Goal: Check status: Check status

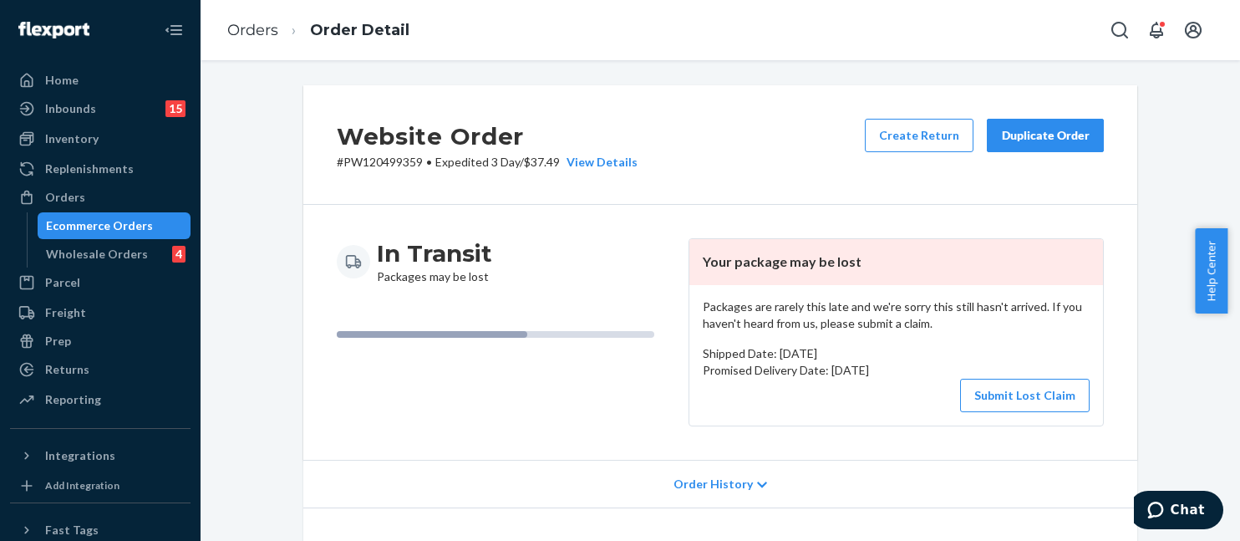
click at [1127, 238] on div "In Transit Packages may be lost Your package may be lost Packages are rarely th…" at bounding box center [720, 332] width 834 height 255
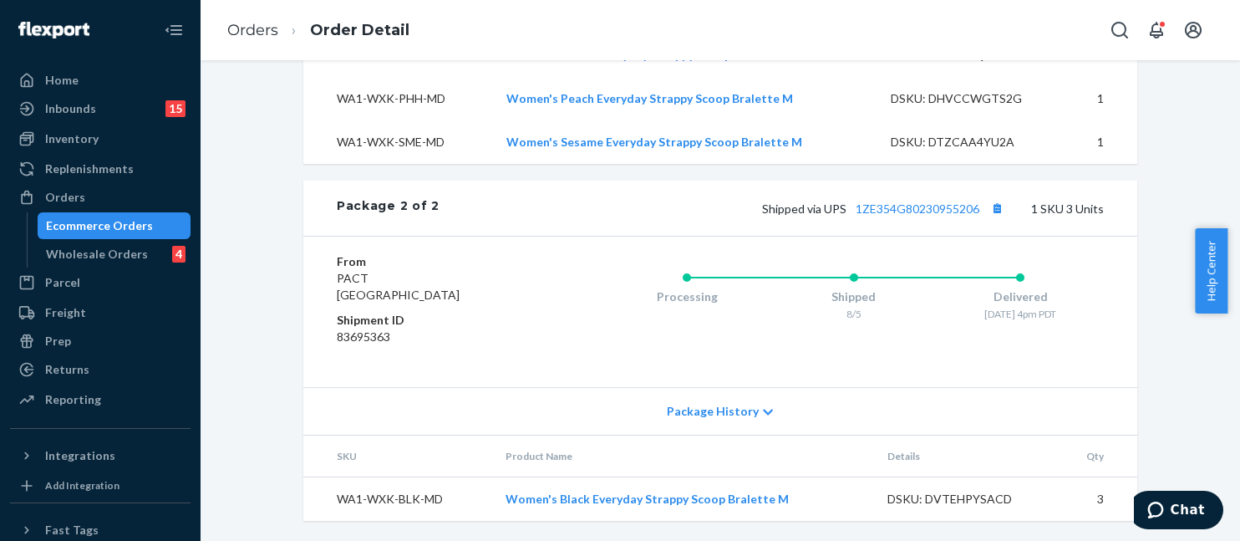
scroll to position [845, 0]
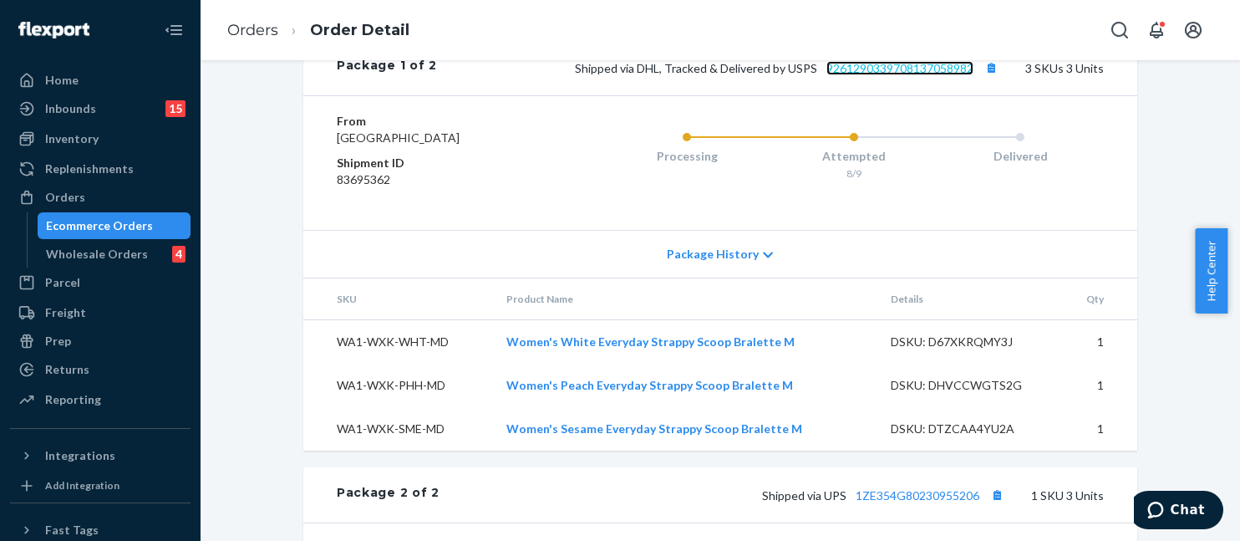
click at [879, 75] on link "9261290339708137058982" at bounding box center [900, 68] width 147 height 14
click at [256, 28] on link "Orders" at bounding box center [252, 30] width 51 height 18
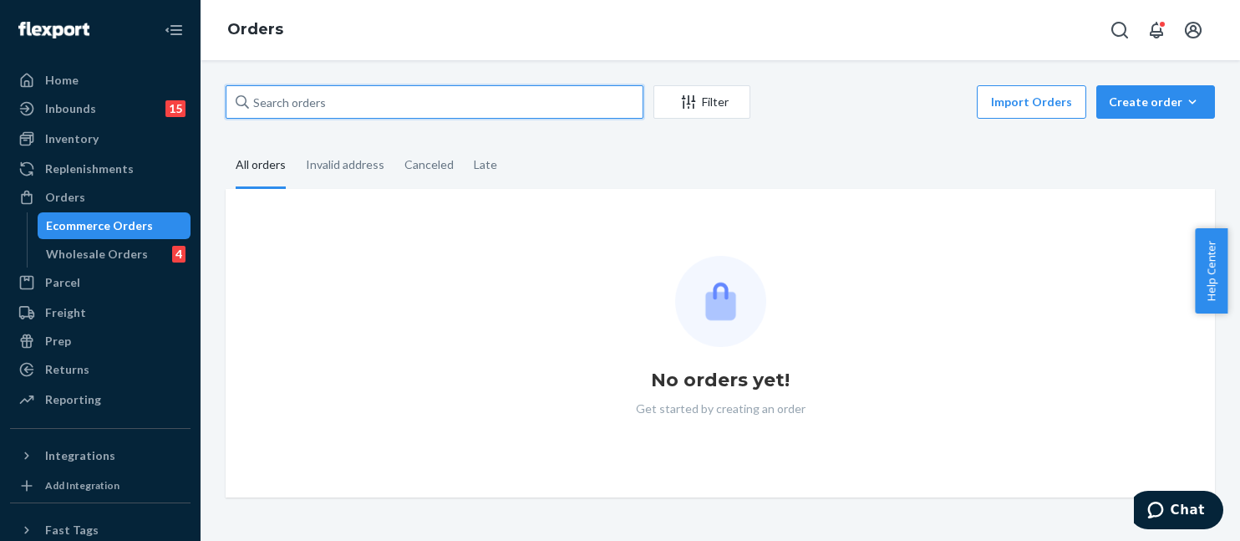
click at [381, 99] on input "text" at bounding box center [435, 101] width 418 height 33
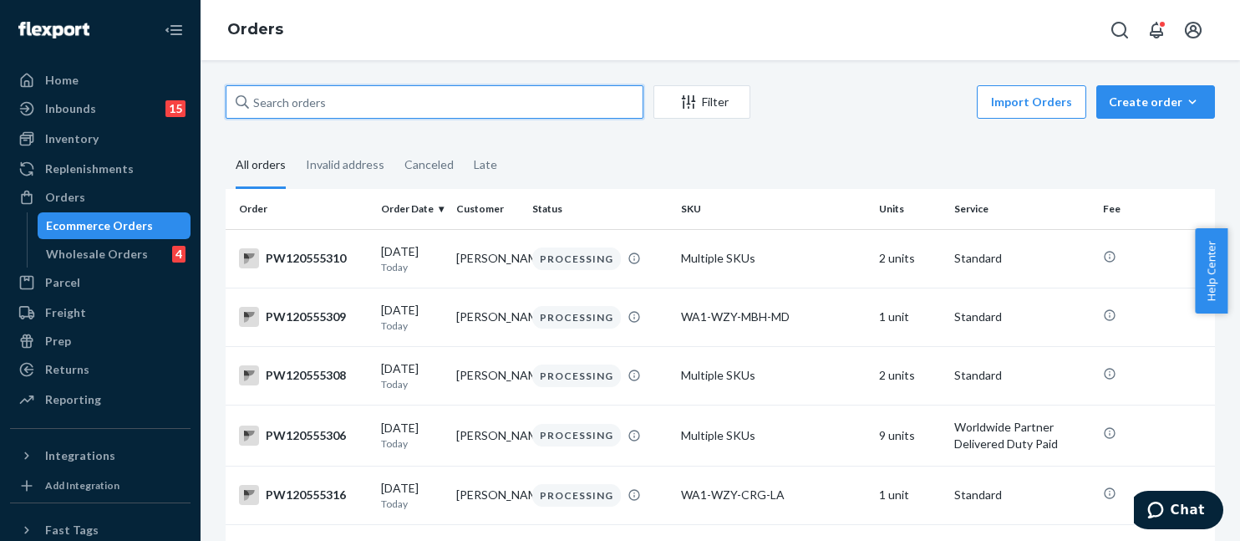
paste input "PW120535157"
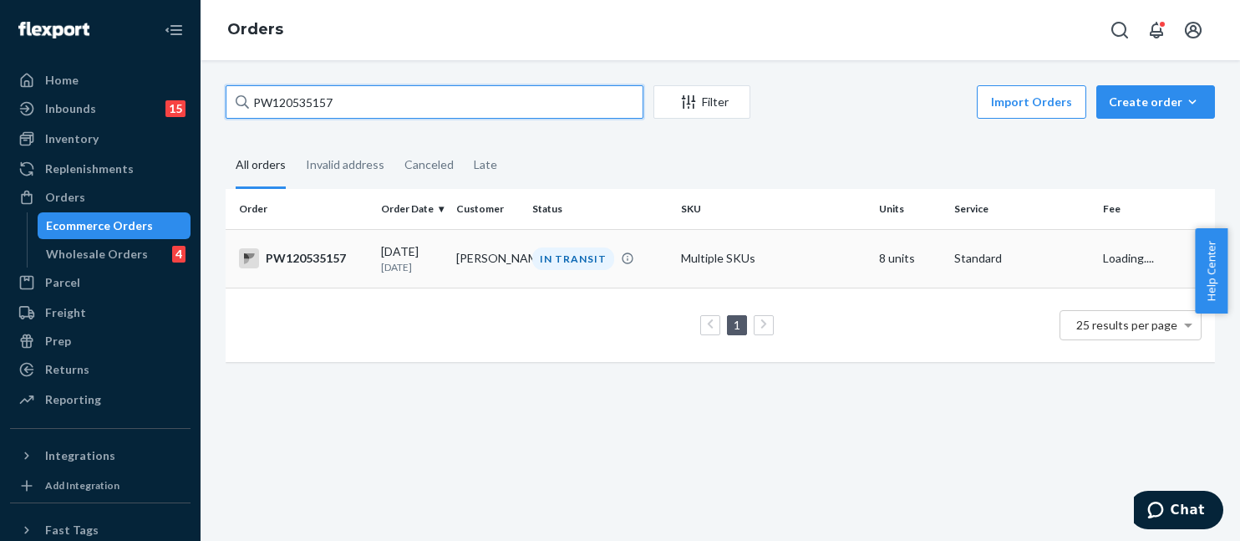
type input "PW120535157"
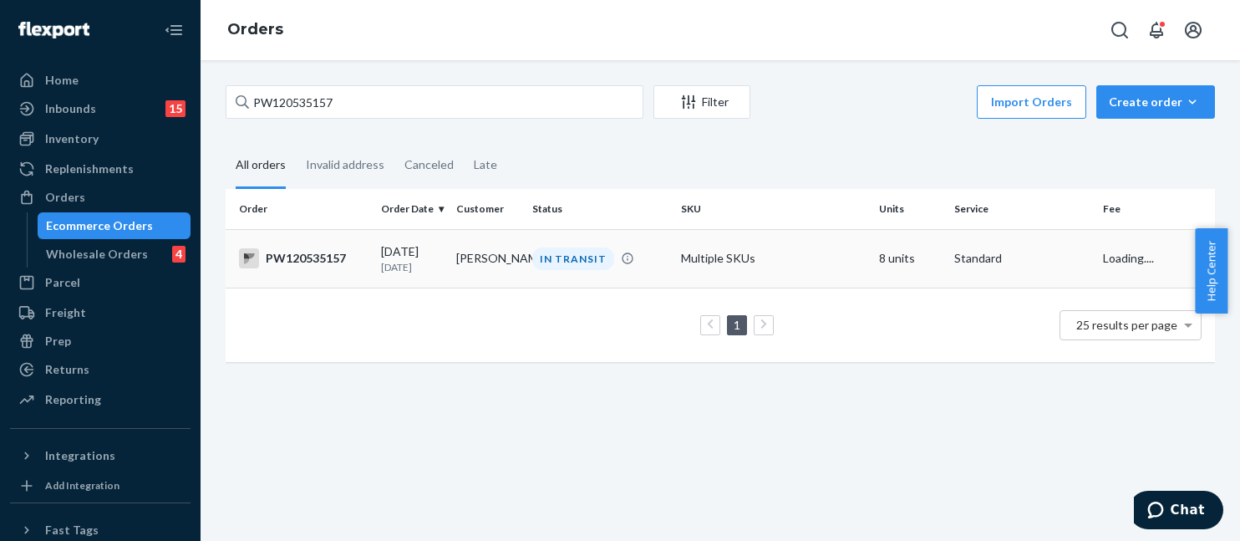
click at [688, 249] on td "Multiple SKUs" at bounding box center [774, 258] width 198 height 59
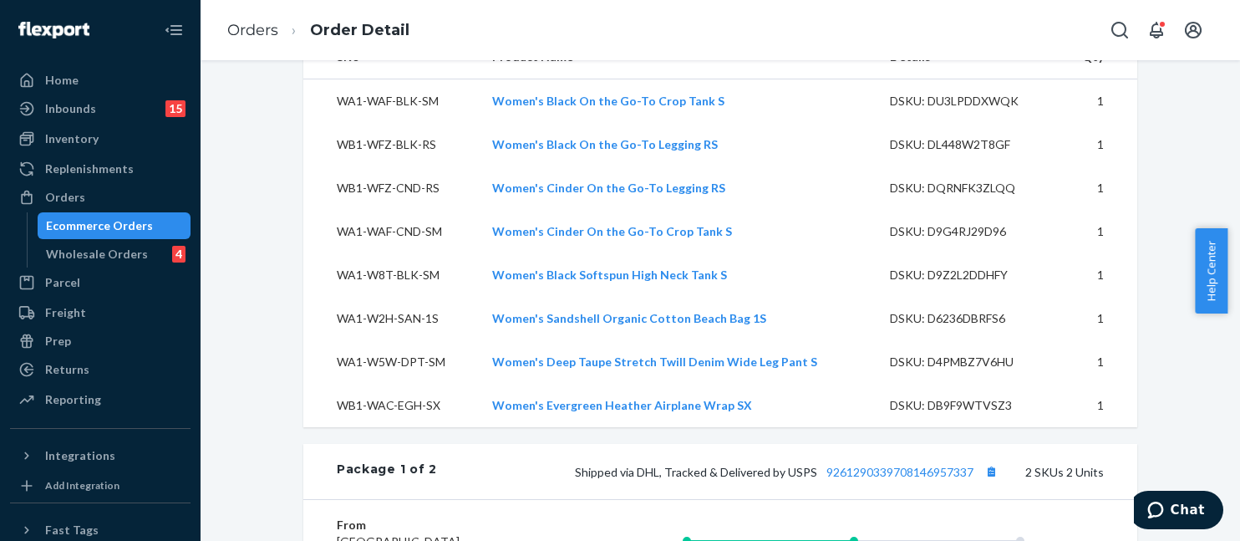
scroll to position [752, 0]
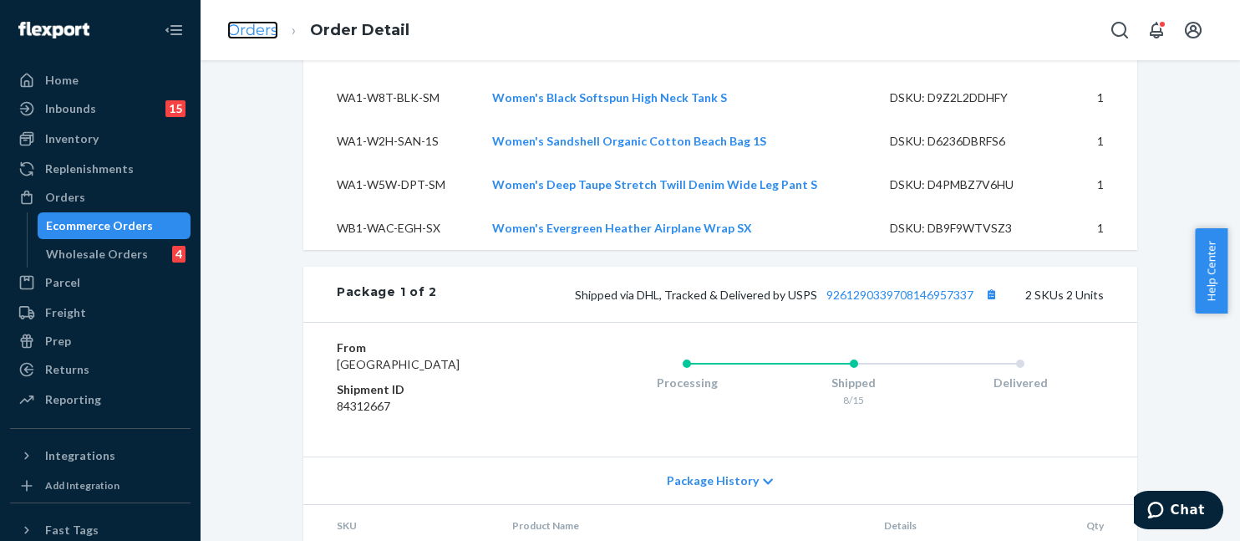
click at [256, 32] on link "Orders" at bounding box center [252, 30] width 51 height 18
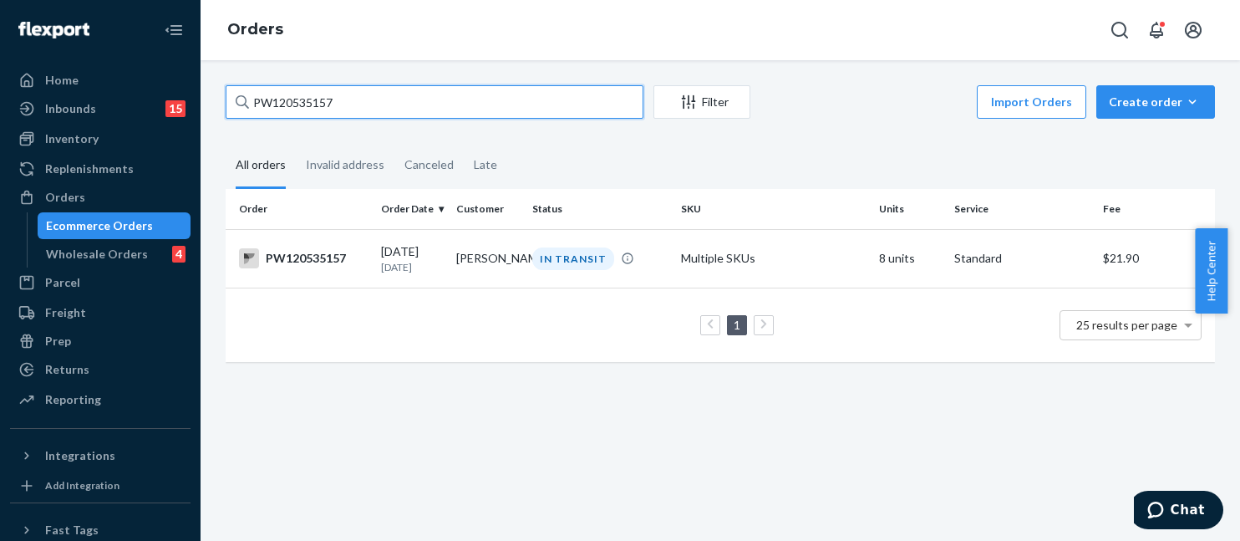
click at [367, 94] on input "PW120535157" at bounding box center [435, 101] width 418 height 33
paste input "07115"
type input "PW120507115"
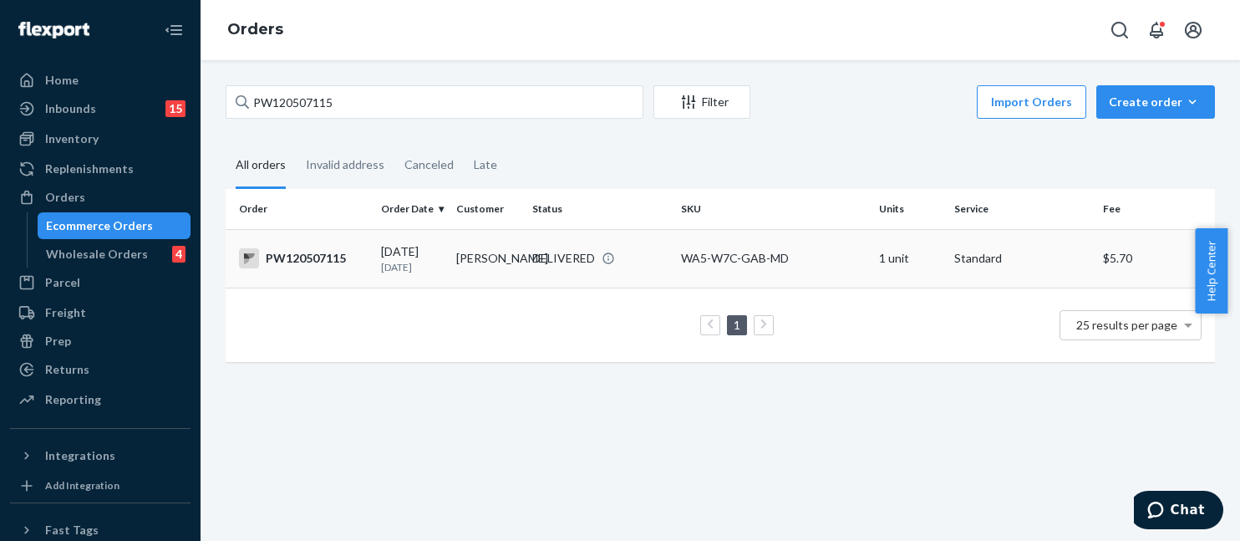
click at [689, 278] on td "WA5-W7C-GAB-MD" at bounding box center [774, 258] width 198 height 59
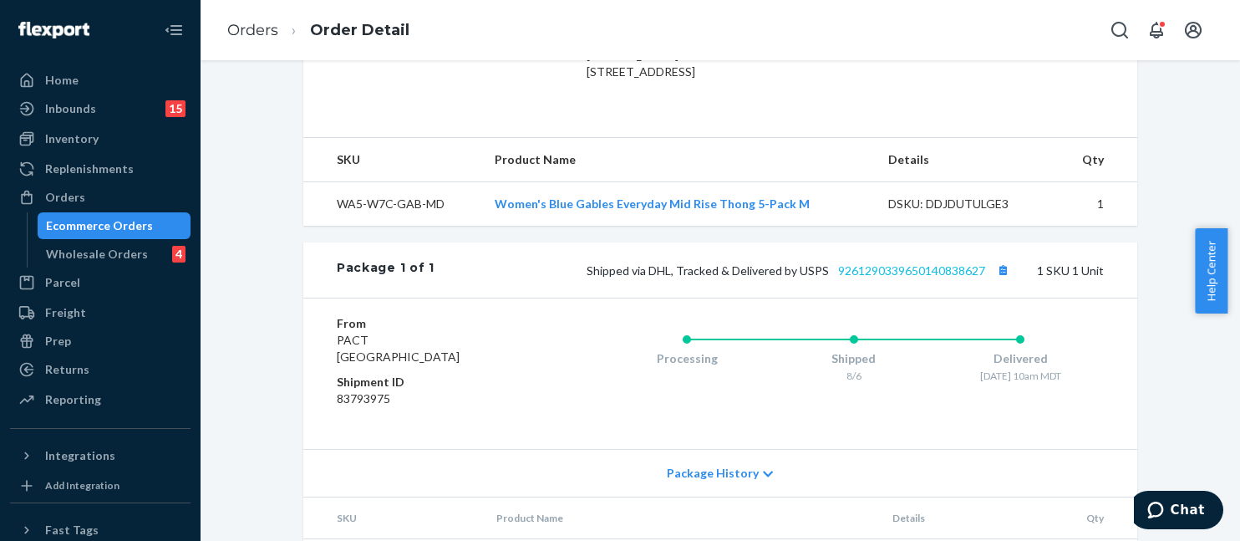
scroll to position [502, 0]
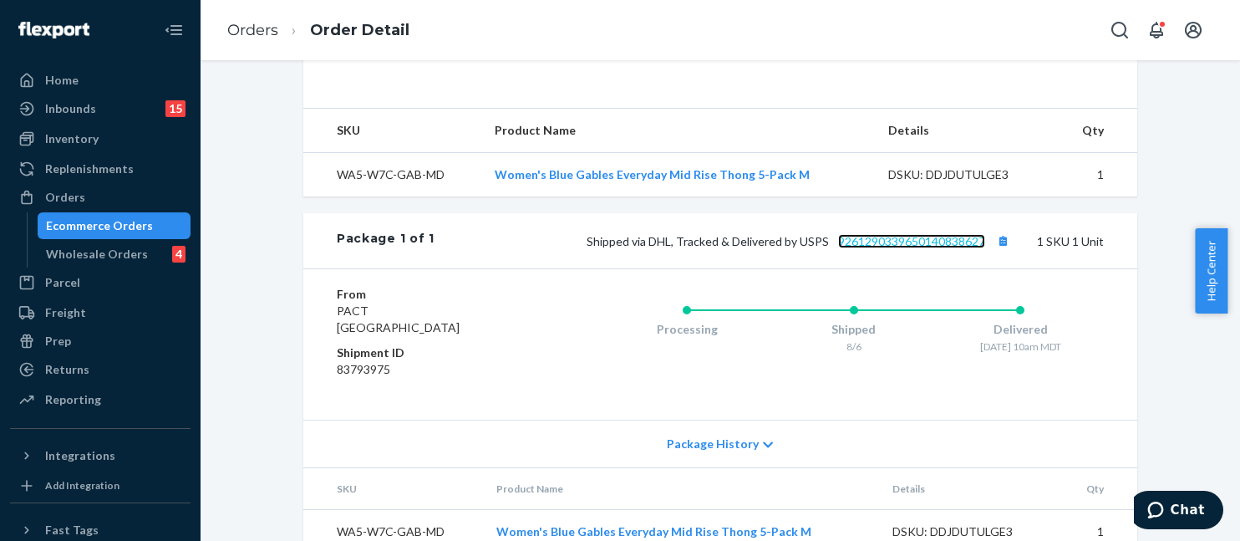
click at [923, 248] on link "9261290339650140838627" at bounding box center [911, 241] width 147 height 14
